Goal: Information Seeking & Learning: Learn about a topic

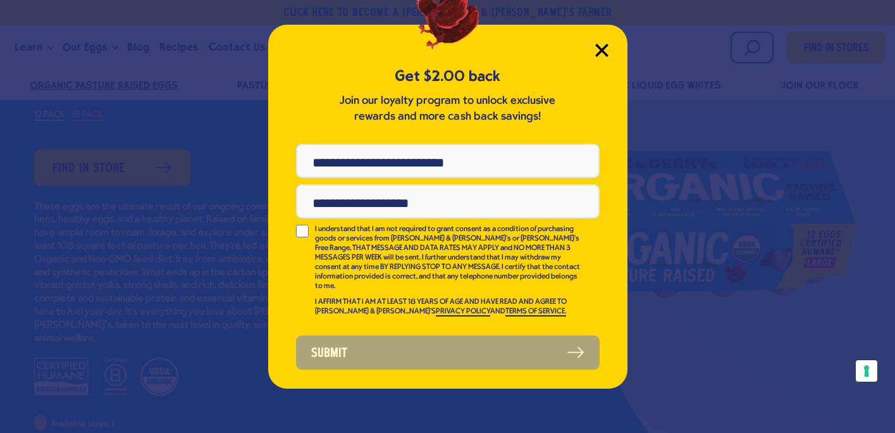
click at [603, 44] on icon "Close Modal" at bounding box center [601, 50] width 13 height 13
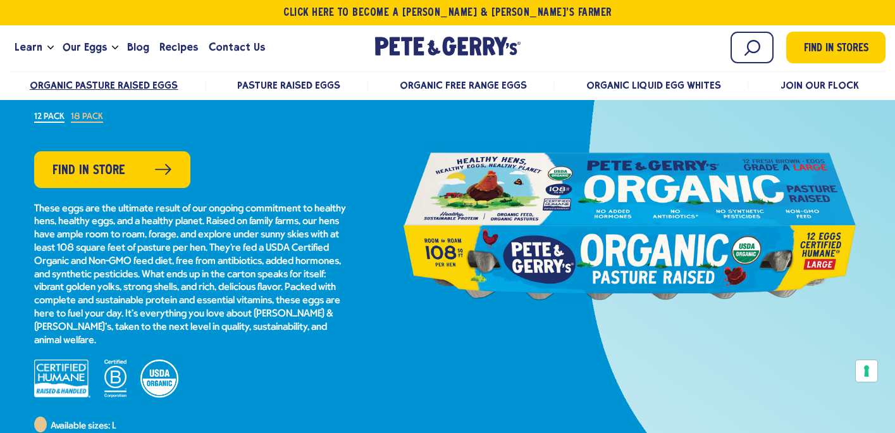
scroll to position [164, 0]
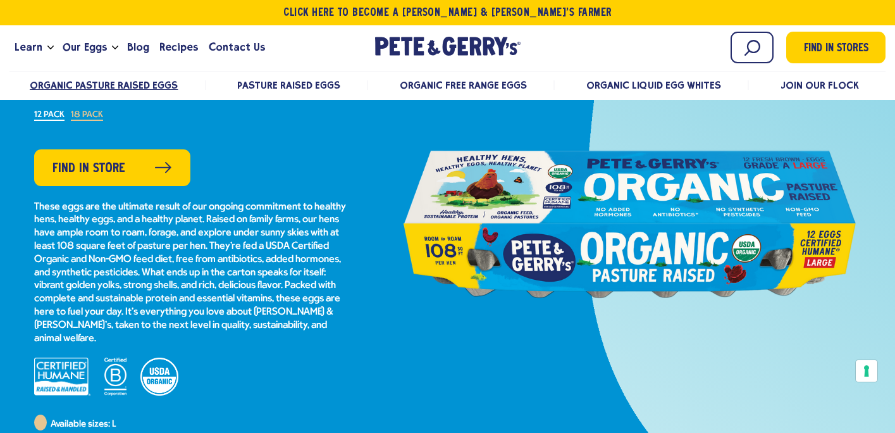
click at [269, 244] on p "These eggs are the ultimate result of our ongoing commitment to healthy hens, h…" at bounding box center [192, 272] width 316 height 145
drag, startPoint x: 35, startPoint y: 259, endPoint x: 175, endPoint y: 265, distance: 139.9
click at [175, 266] on p "These eggs are the ultimate result of our ongoing commitment to healthy hens, h…" at bounding box center [192, 272] width 316 height 145
click at [201, 261] on p "These eggs are the ultimate result of our ongoing commitment to healthy hens, h…" at bounding box center [192, 272] width 316 height 145
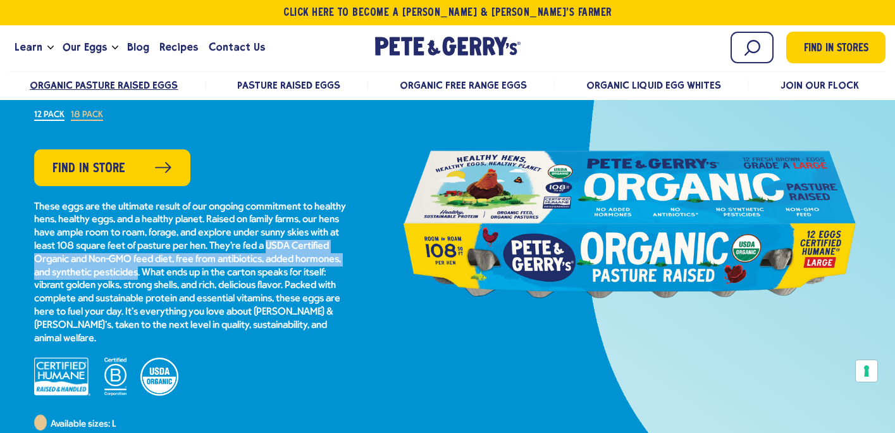
drag, startPoint x: 324, startPoint y: 248, endPoint x: 187, endPoint y: 269, distance: 138.8
click at [187, 269] on p "These eggs are the ultimate result of our ongoing commitment to healthy hens, h…" at bounding box center [192, 272] width 316 height 145
copy p "USDA Certified Organic and Non-GMO feed diet, free from antibiotics, added horm…"
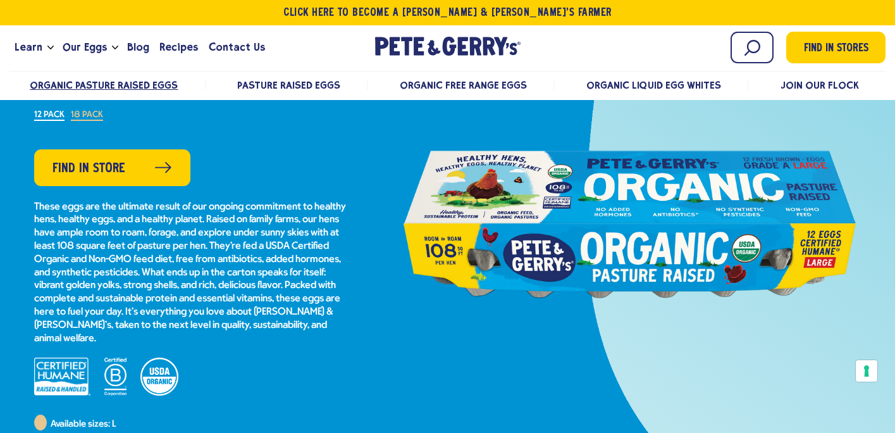
click at [262, 233] on p "These eggs are the ultimate result of our ongoing commitment to healthy hens, h…" at bounding box center [192, 272] width 316 height 145
drag, startPoint x: 72, startPoint y: 233, endPoint x: 128, endPoint y: 240, distance: 56.1
click at [128, 240] on p "These eggs are the ultimate result of our ongoing commitment to healthy hens, h…" at bounding box center [192, 272] width 316 height 145
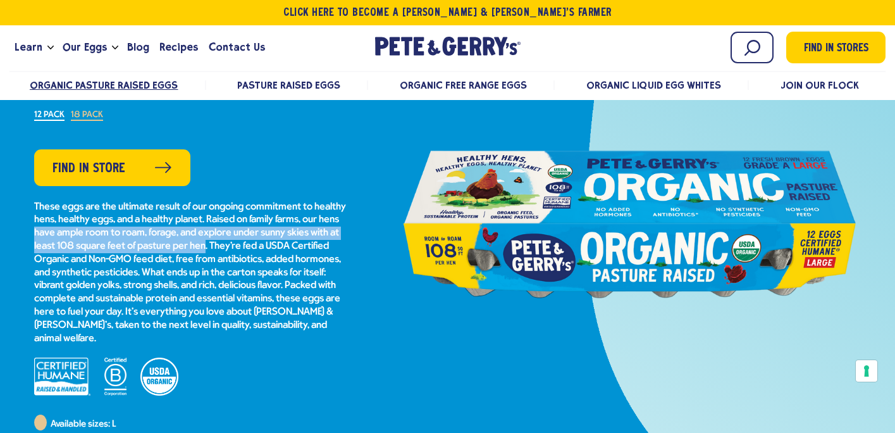
drag, startPoint x: 73, startPoint y: 231, endPoint x: 262, endPoint y: 241, distance: 189.9
click at [262, 241] on p "These eggs are the ultimate result of our ongoing commitment to healthy hens, h…" at bounding box center [192, 272] width 316 height 145
copy p "have ample room to roam, forage, and explore under sunny skies with at least 10…"
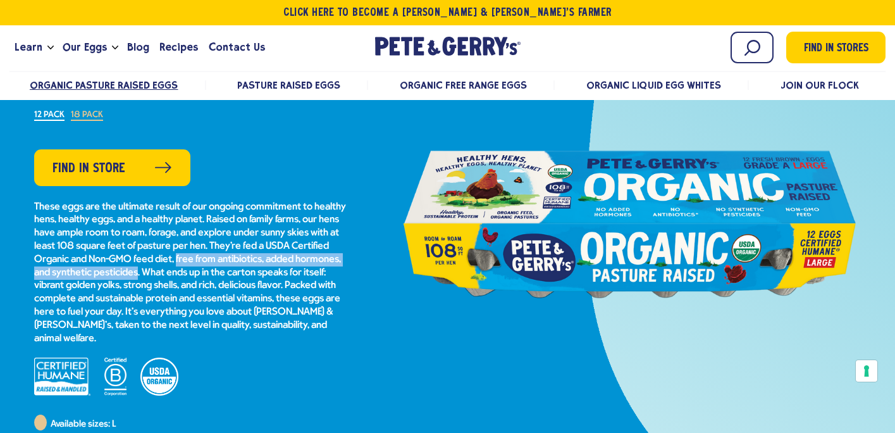
drag, startPoint x: 218, startPoint y: 261, endPoint x: 188, endPoint y: 272, distance: 32.2
click at [187, 272] on p "These eggs are the ultimate result of our ongoing commitment to healthy hens, h…" at bounding box center [192, 272] width 316 height 145
copy p "free from antibiotics, added hormones, and synthetic pesticides"
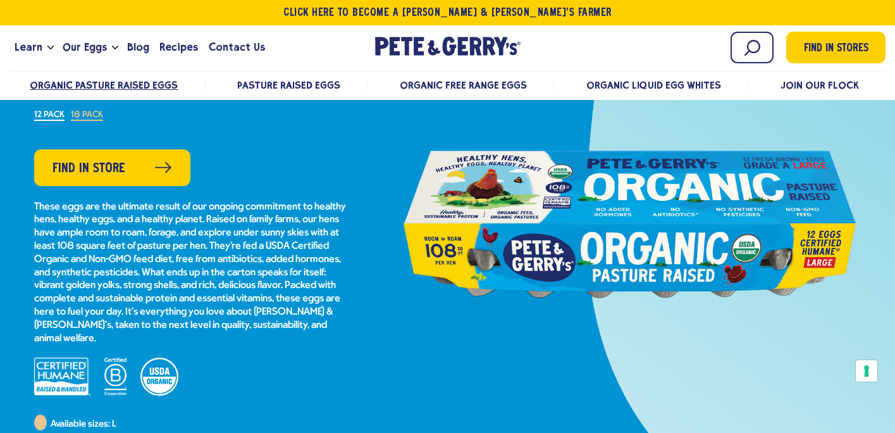
click at [210, 284] on p "These eggs are the ultimate result of our ongoing commitment to healthy hens, h…" at bounding box center [192, 272] width 316 height 145
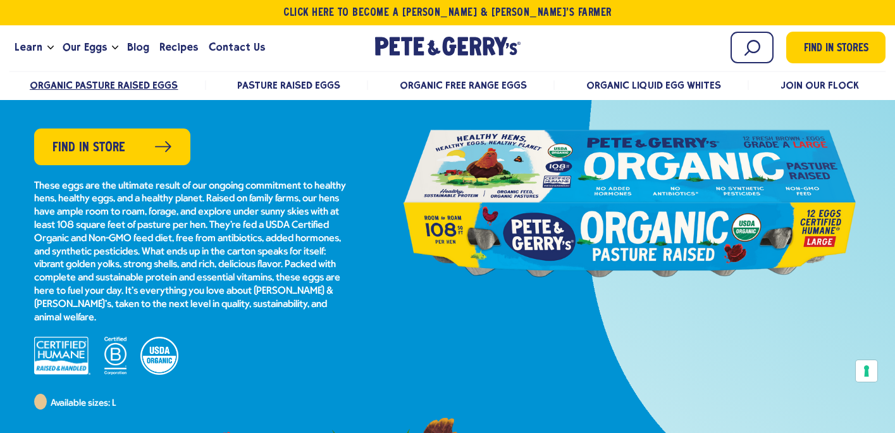
scroll to position [186, 0]
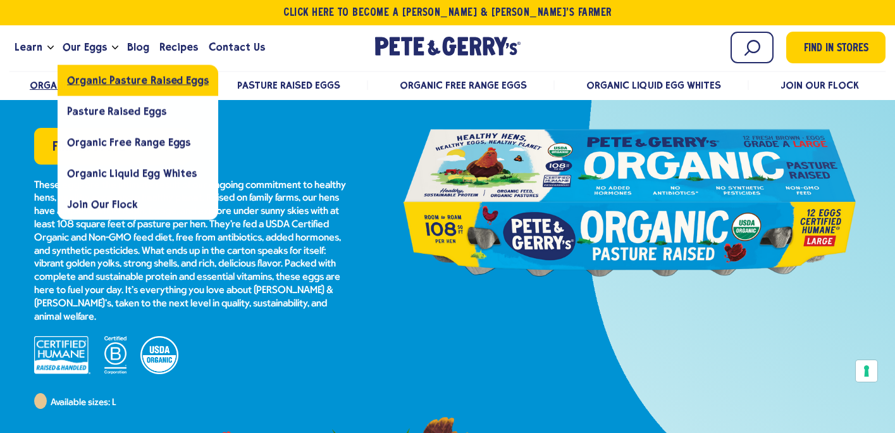
click at [93, 82] on span "Organic Pasture Raised Eggs" at bounding box center [138, 80] width 142 height 12
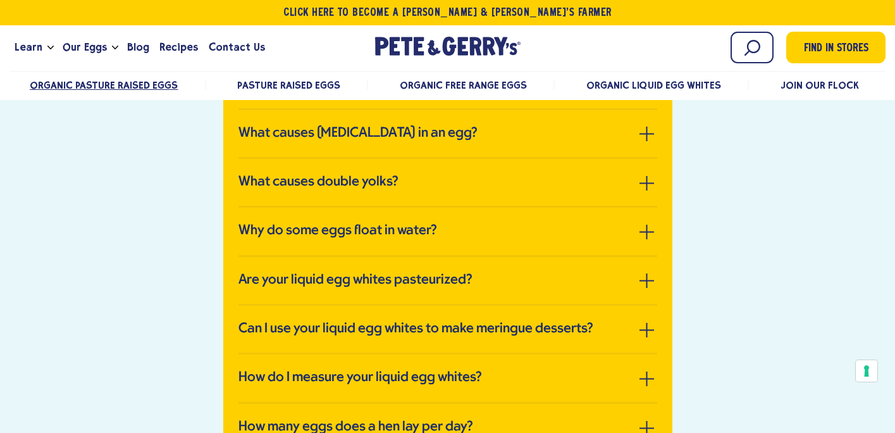
scroll to position [2952, 0]
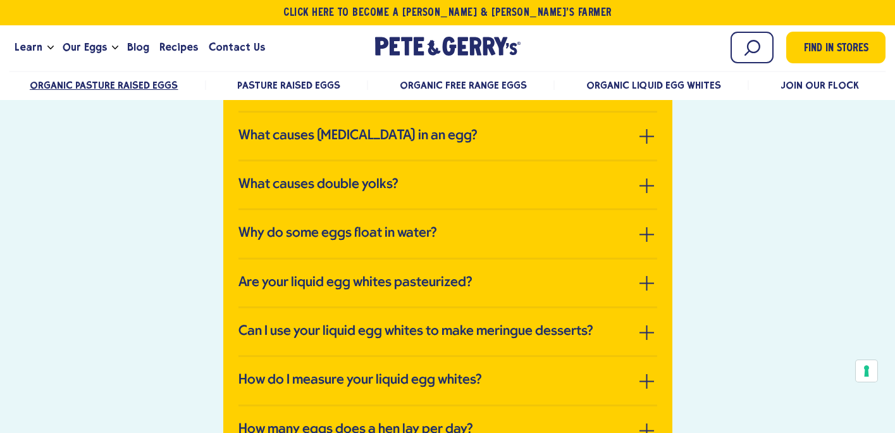
click at [548, 95] on link "How does nutrition impact yolk color?" at bounding box center [447, 86] width 419 height 16
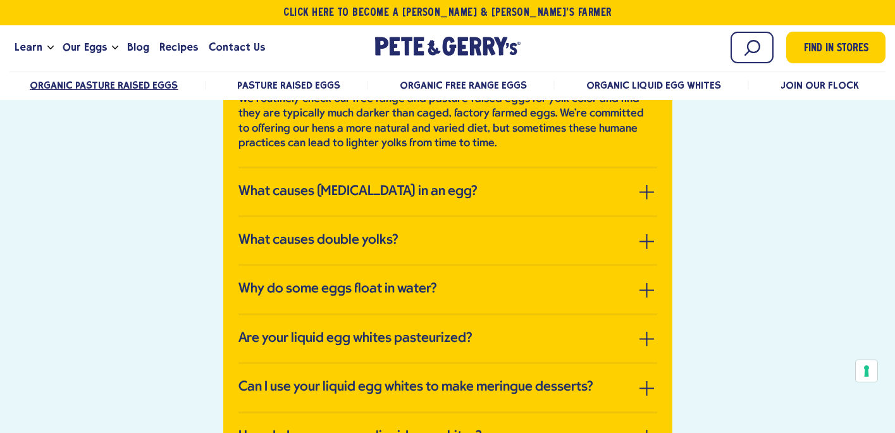
scroll to position [2803, 0]
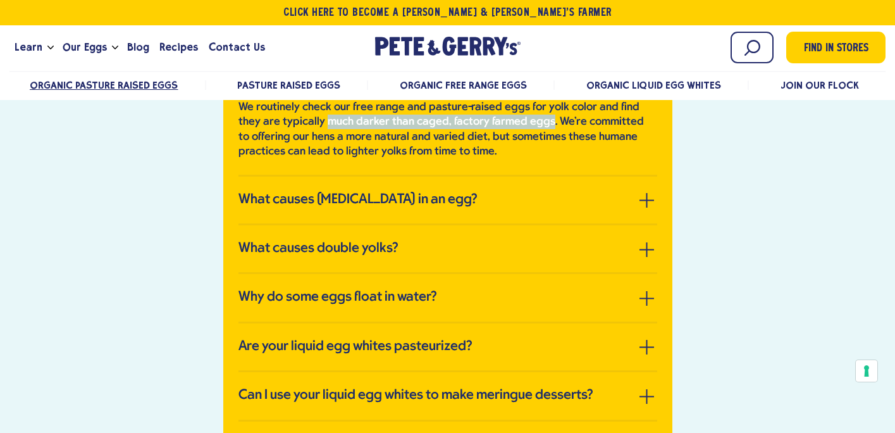
drag, startPoint x: 301, startPoint y: 274, endPoint x: 521, endPoint y: 279, distance: 220.1
click at [521, 159] on p "We routinely check our free range and pasture-raised eggs for yolk color and fi…" at bounding box center [447, 129] width 419 height 59
copy p "much darker than caged, factory farmed eggs"
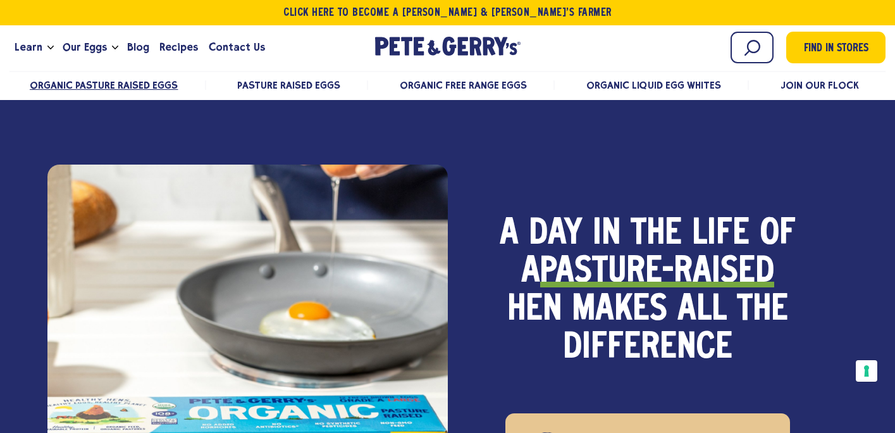
scroll to position [0, 0]
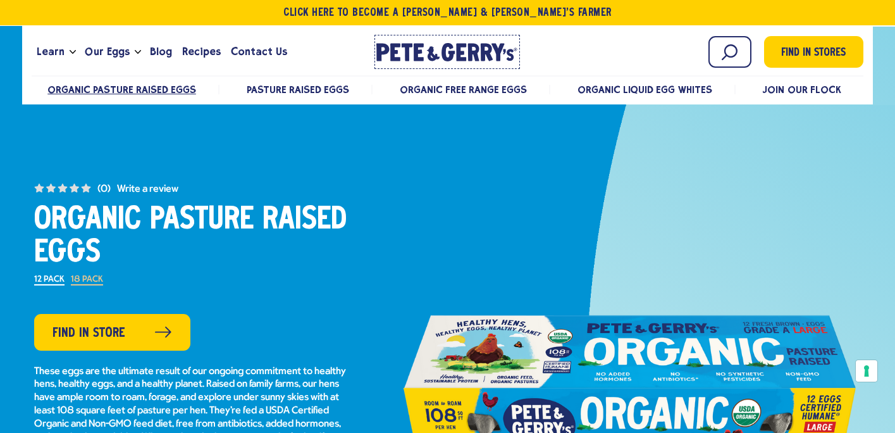
click at [465, 56] on icon "[PERSON_NAME] & [PERSON_NAME]'s Homepage" at bounding box center [447, 52] width 142 height 18
